Goal: Transaction & Acquisition: Subscribe to service/newsletter

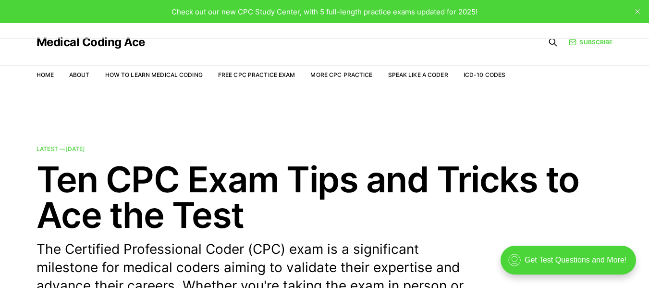
drag, startPoint x: 474, startPoint y: 1, endPoint x: 137, endPoint y: 102, distance: 351.7
click at [241, 76] on link "Free CPC Practice Exam" at bounding box center [256, 74] width 77 height 7
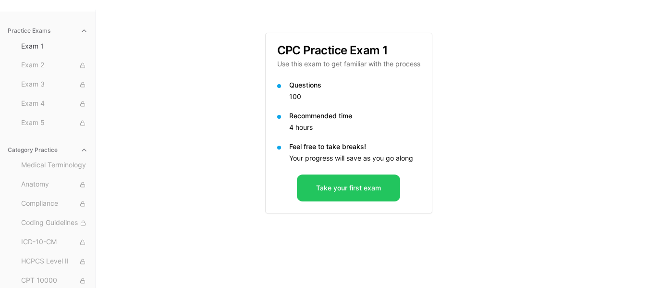
scroll to position [81, 0]
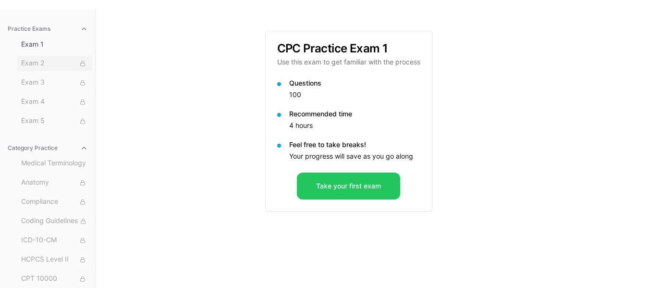
click at [37, 62] on span "Exam 2" at bounding box center [54, 63] width 67 height 11
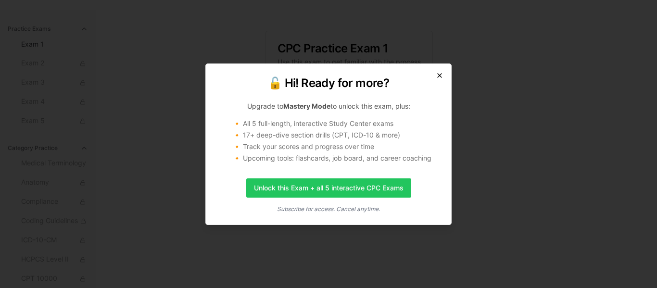
click at [442, 72] on icon "button" at bounding box center [439, 76] width 8 height 8
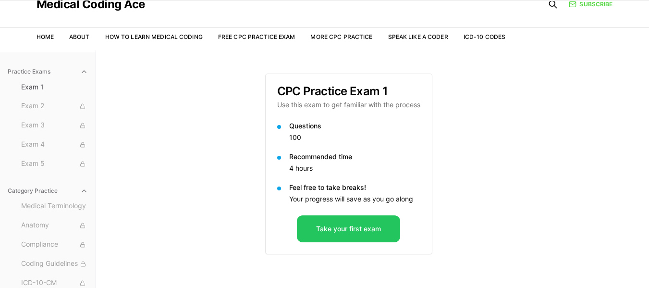
scroll to position [0, 0]
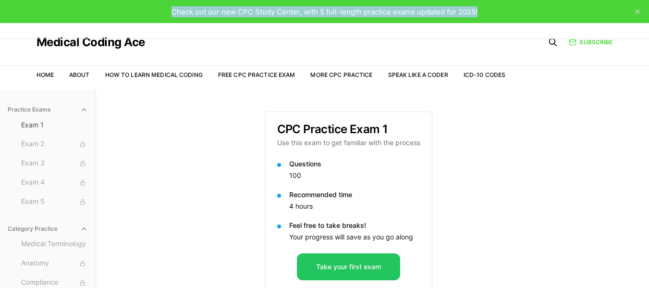
drag, startPoint x: 172, startPoint y: 12, endPoint x: 479, endPoint y: 15, distance: 306.7
click at [479, 15] on div "Check out our new CPC Study Center, with 5 full-length practice exams updated f…" at bounding box center [324, 11] width 649 height 23
copy span "Check out our new CPC Study Center, with 5 full-length practice exams updated f…"
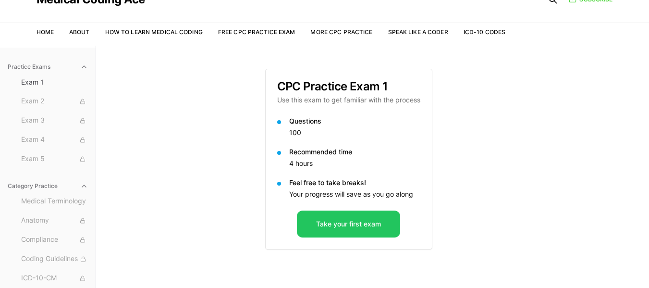
scroll to position [44, 0]
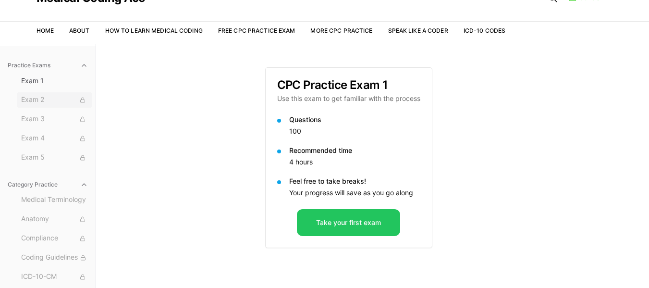
click at [41, 102] on span "Exam 2" at bounding box center [54, 100] width 67 height 11
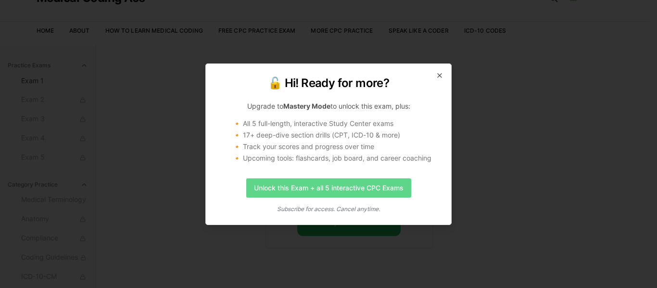
click at [326, 186] on link "Unlock this Exam + all 5 interactive CPC Exams" at bounding box center [328, 187] width 165 height 19
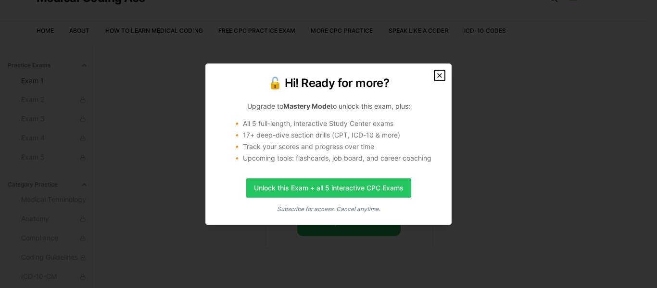
click at [437, 75] on icon "button" at bounding box center [439, 76] width 8 height 8
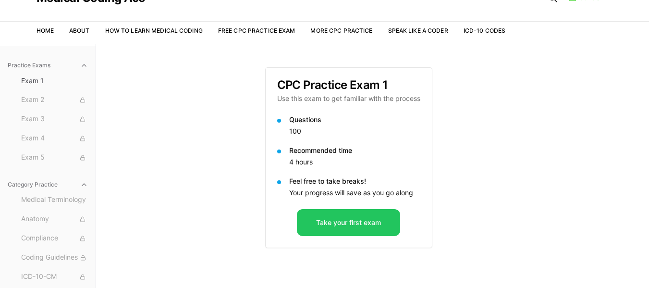
click at [510, 198] on div "Practice Exams Exam 1 Exam 2 Exam 3 Exam 4 Exam 5 Category Practice Medical Ter…" at bounding box center [324, 188] width 649 height 288
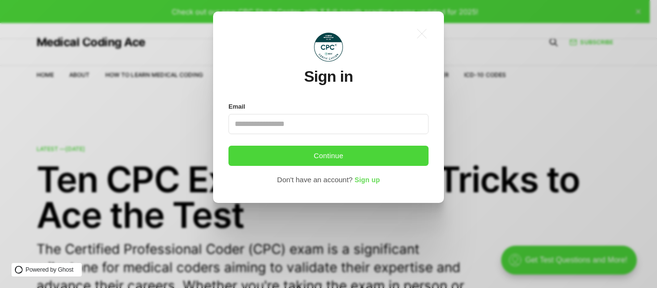
click at [365, 179] on span "Sign up" at bounding box center [366, 180] width 25 height 8
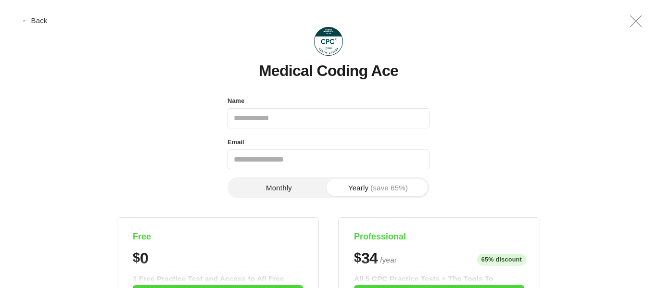
click at [312, 118] on input "Name" at bounding box center [328, 118] width 202 height 20
type input "**********"
click at [290, 158] on input "Email" at bounding box center [328, 159] width 202 height 20
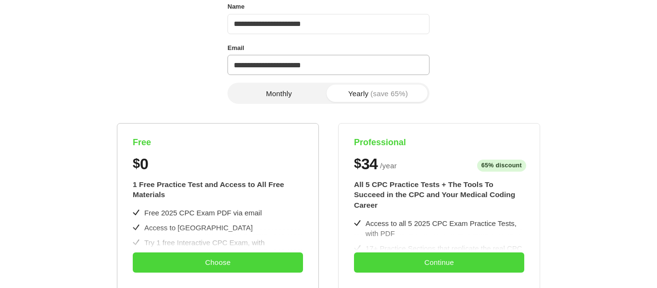
scroll to position [94, 0]
type input "**********"
click at [287, 95] on button "Monthly" at bounding box center [278, 93] width 99 height 17
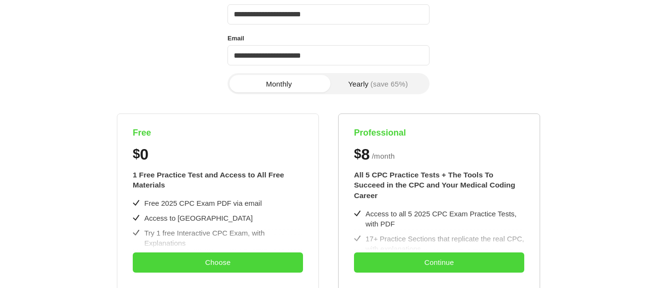
scroll to position [103, 0]
click at [485, 143] on div "Professional $ 8 / month $34/year" at bounding box center [439, 146] width 170 height 32
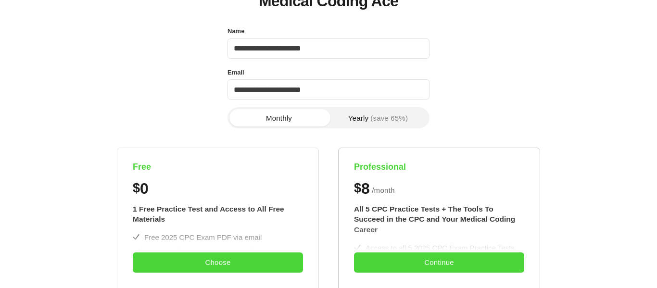
scroll to position [73, 0]
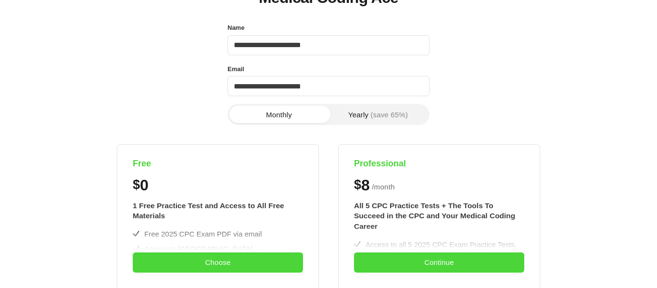
click at [294, 114] on button "Monthly" at bounding box center [278, 114] width 99 height 17
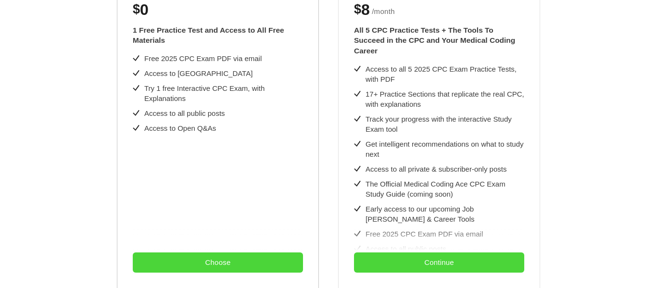
scroll to position [253, 0]
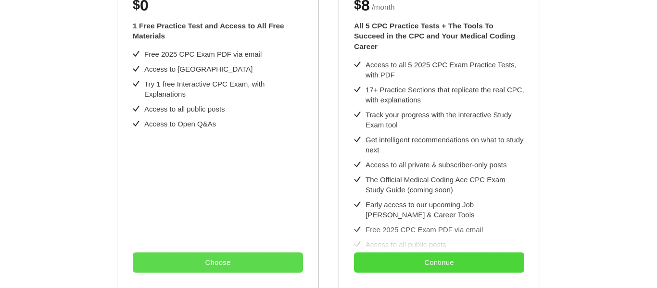
click at [222, 260] on button "Choose" at bounding box center [218, 262] width 170 height 20
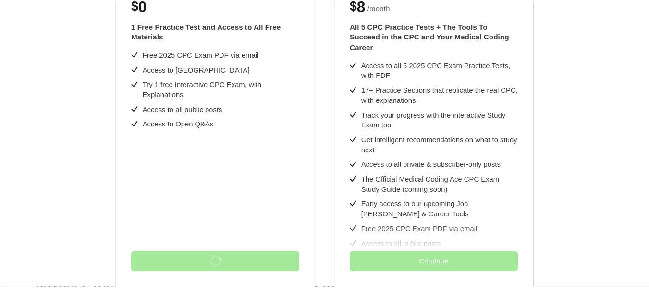
scroll to position [0, 0]
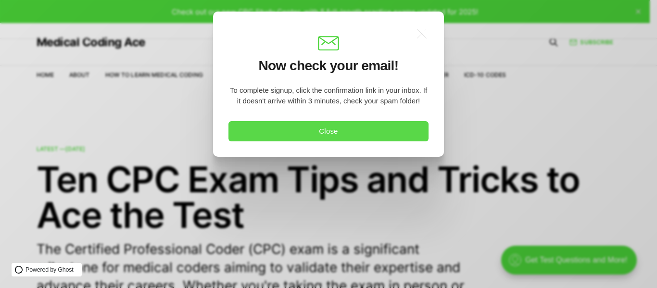
click at [364, 129] on button "Close" at bounding box center [328, 131] width 200 height 20
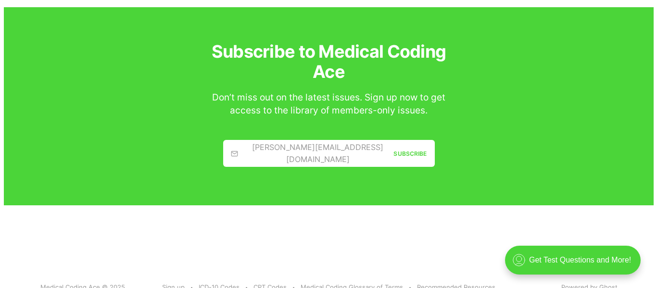
scroll to position [1754, 0]
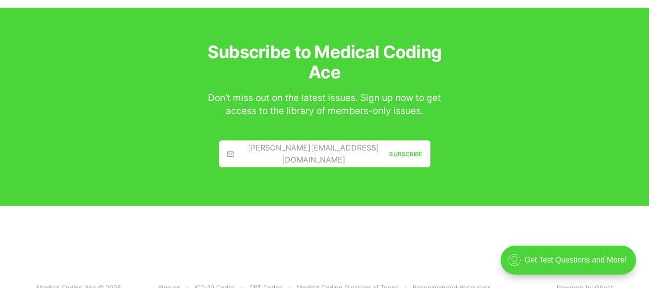
click at [329, 155] on link "jamie@example.com Subscribe" at bounding box center [324, 153] width 211 height 27
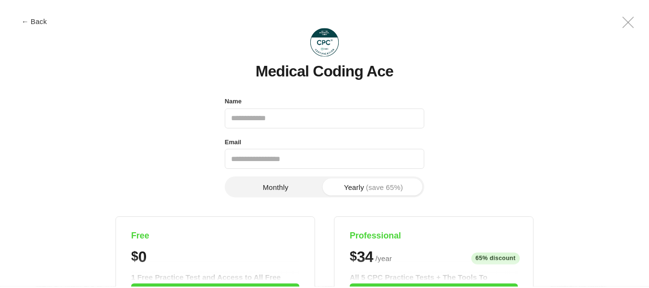
scroll to position [0, 0]
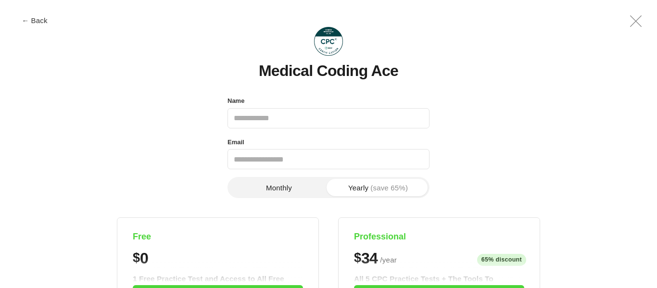
click at [482, 47] on header "Medical Coding Ace" at bounding box center [328, 50] width 622 height 58
click at [633, 22] on icon ".a{fill:none;stroke:currentColor;stroke-linecap:round;stroke-linejoin:round;str…" at bounding box center [635, 21] width 23 height 23
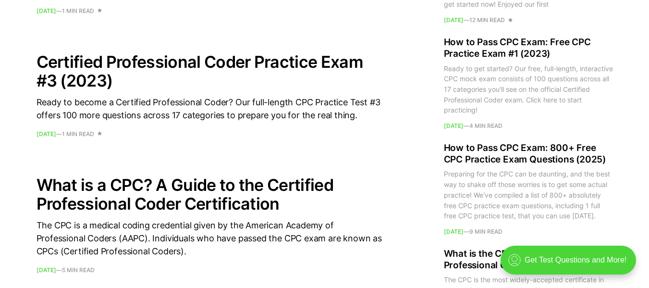
scroll to position [1035, 0]
